Goal: Find specific page/section

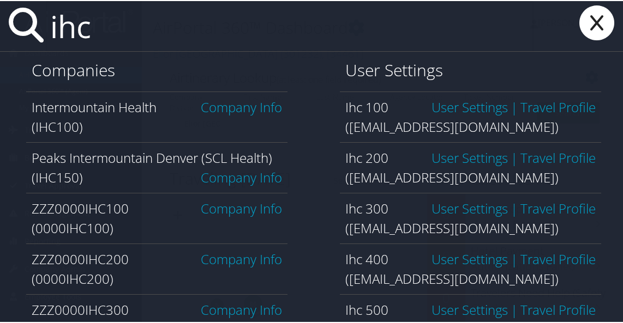
type input "ihc100"
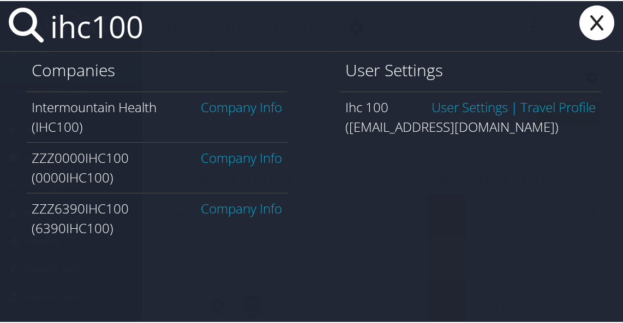
click at [224, 112] on link "Company Info" at bounding box center [241, 106] width 81 height 18
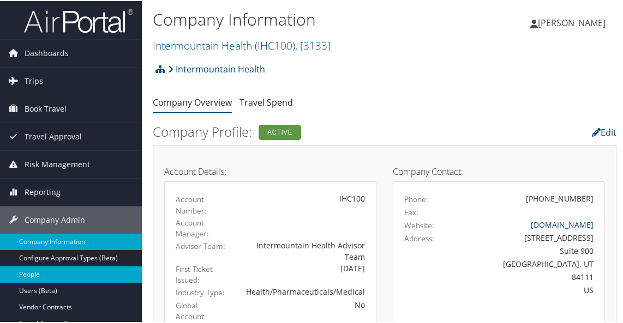
click at [43, 268] on link "People" at bounding box center [71, 273] width 142 height 16
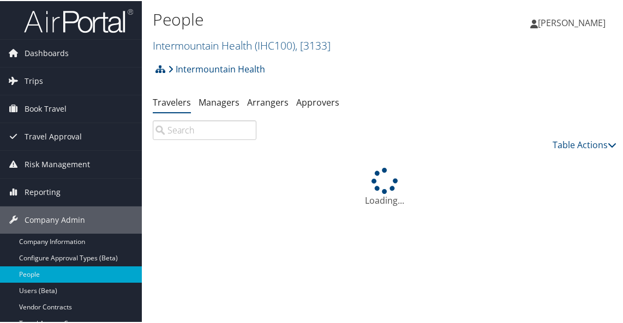
click at [222, 135] on input "search" at bounding box center [205, 129] width 104 height 20
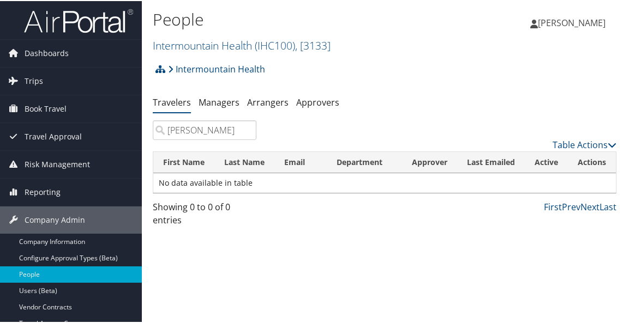
click at [185, 130] on input "[PERSON_NAME]" at bounding box center [205, 129] width 104 height 20
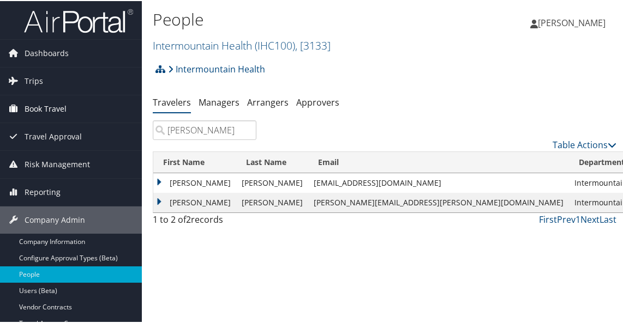
type input "[PERSON_NAME]"
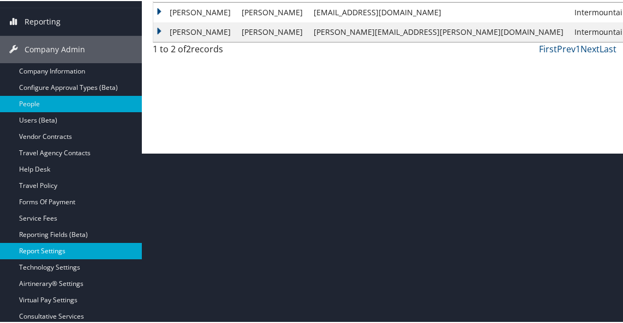
scroll to position [232, 0]
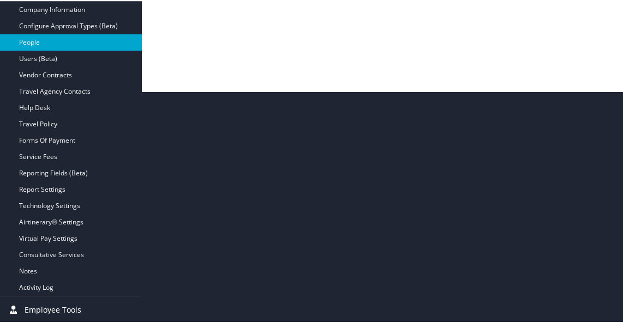
click at [71, 304] on span "Employee Tools" at bounding box center [53, 308] width 57 height 27
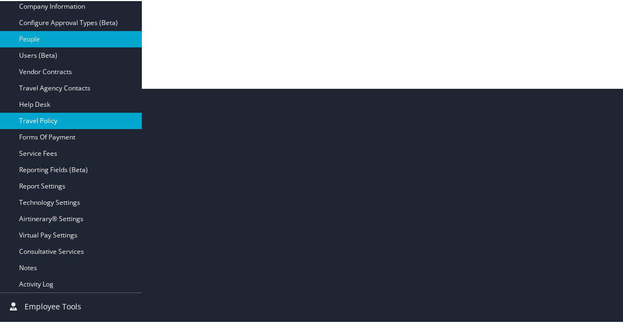
scroll to position [216, 0]
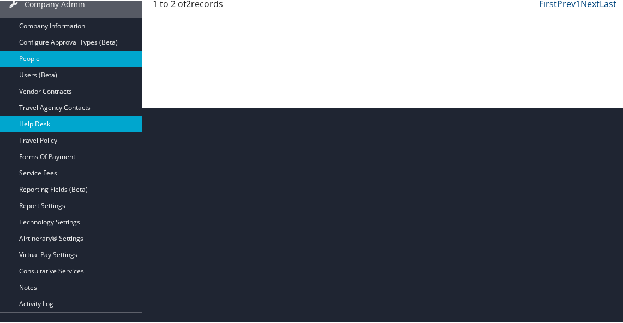
click at [88, 125] on link "Help Desk" at bounding box center [71, 123] width 142 height 16
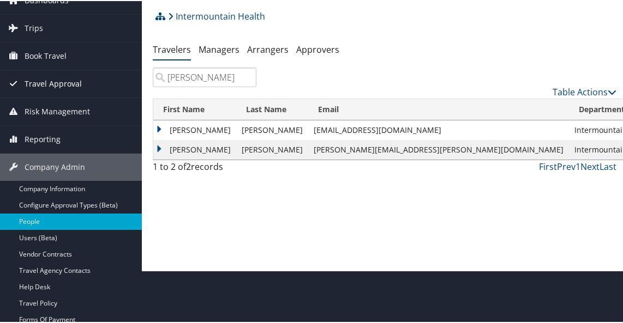
scroll to position [0, 0]
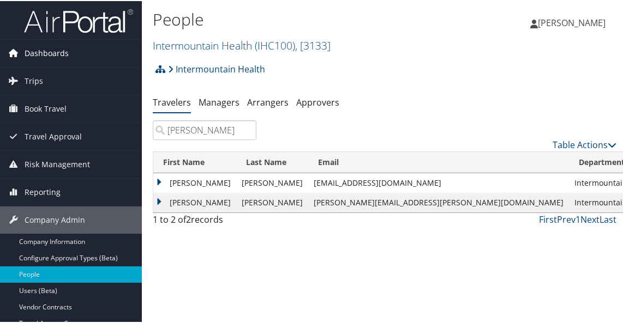
click at [56, 57] on span "Dashboards" at bounding box center [47, 52] width 44 height 27
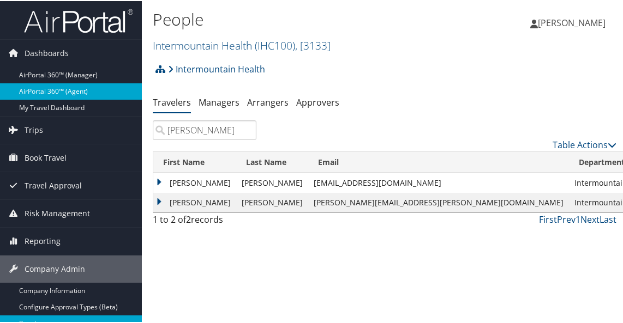
click at [44, 89] on link "AirPortal 360™ (Agent)" at bounding box center [71, 90] width 142 height 16
